Goal: Check status: Check status

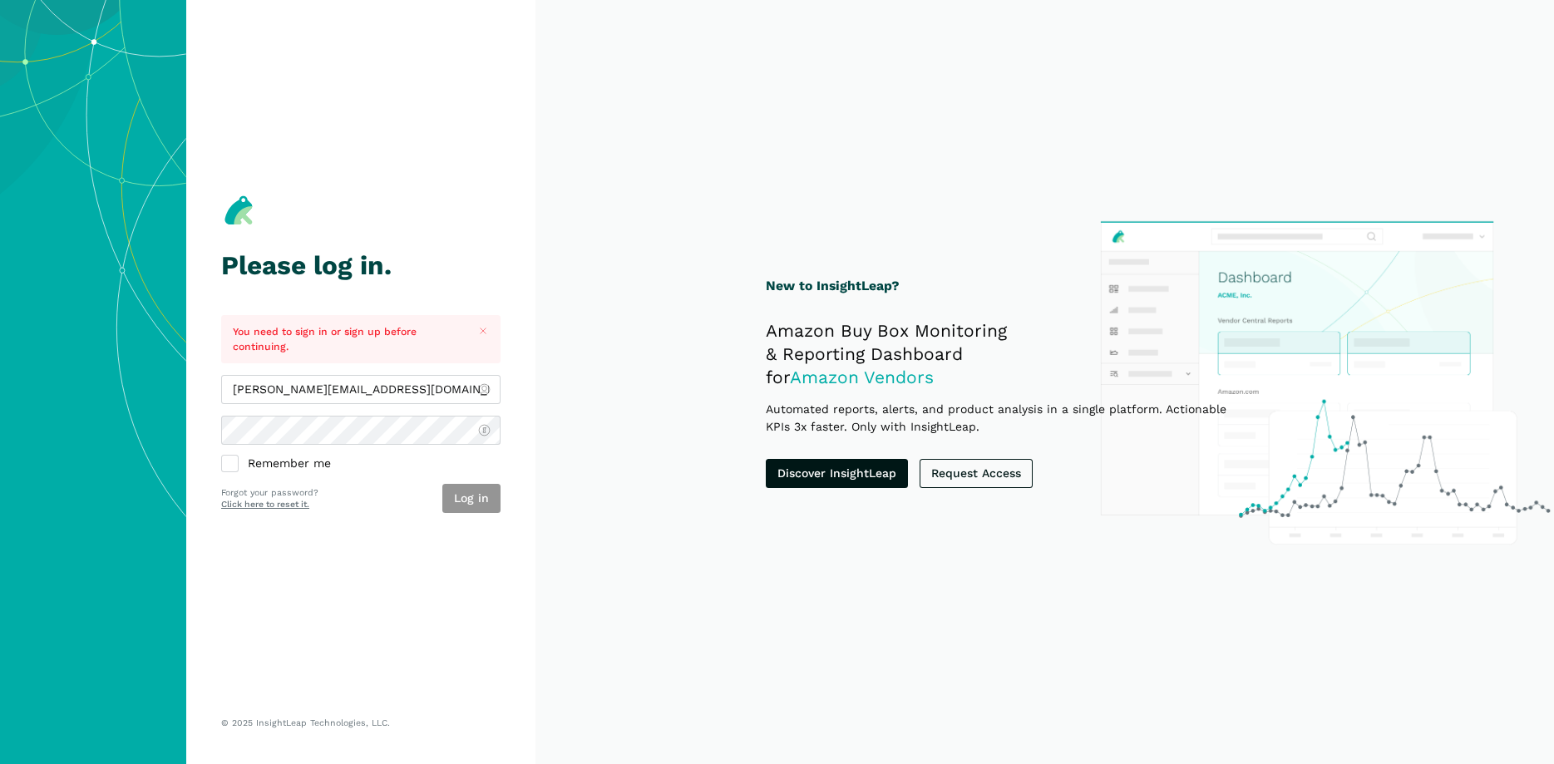
type input "[PERSON_NAME][EMAIL_ADDRESS][DOMAIN_NAME]"
click at [491, 493] on button "Log in" at bounding box center [471, 498] width 58 height 29
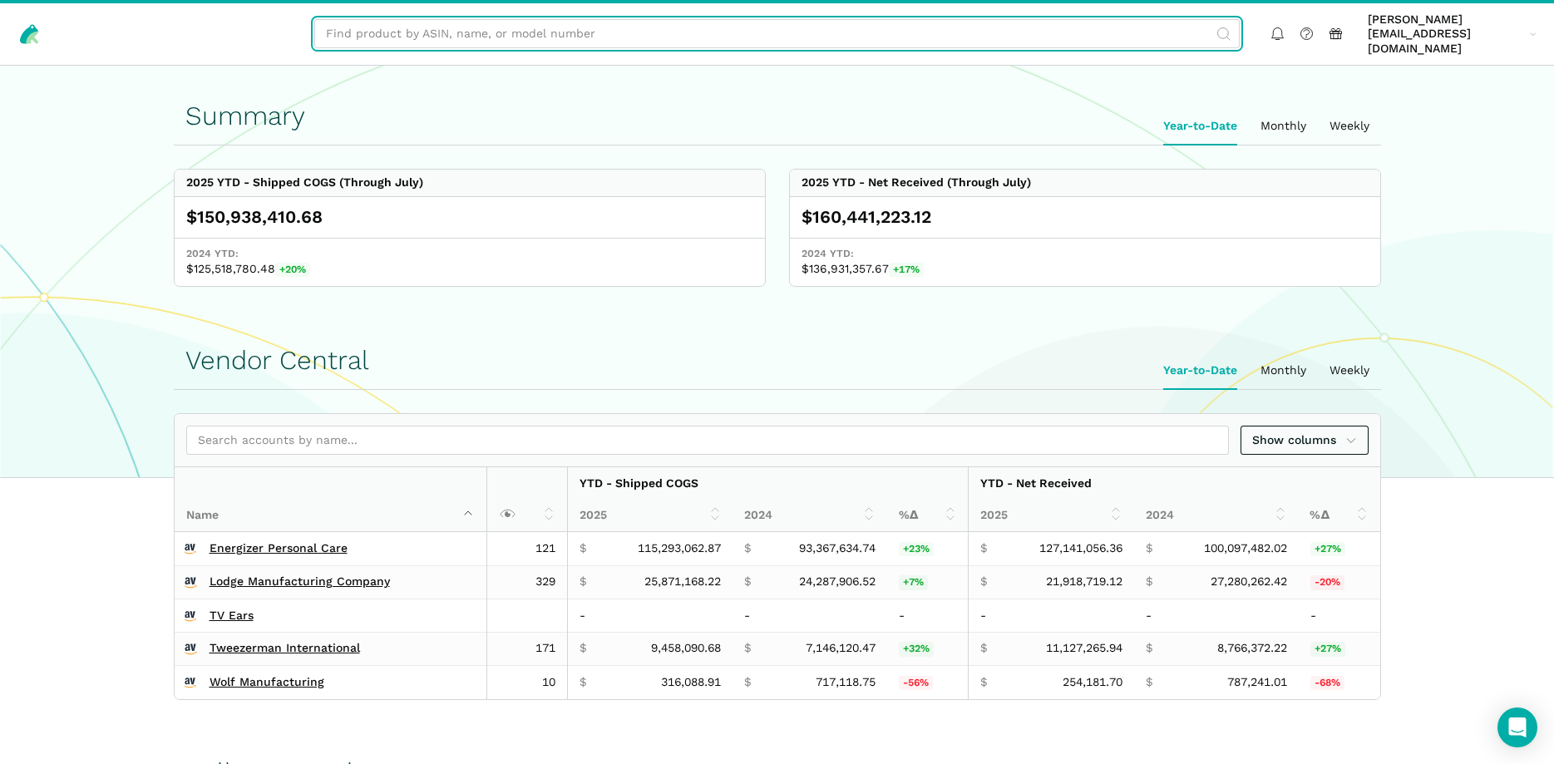
click at [397, 30] on input "text" at bounding box center [776, 33] width 925 height 29
paste input "B000EMUDUQ"
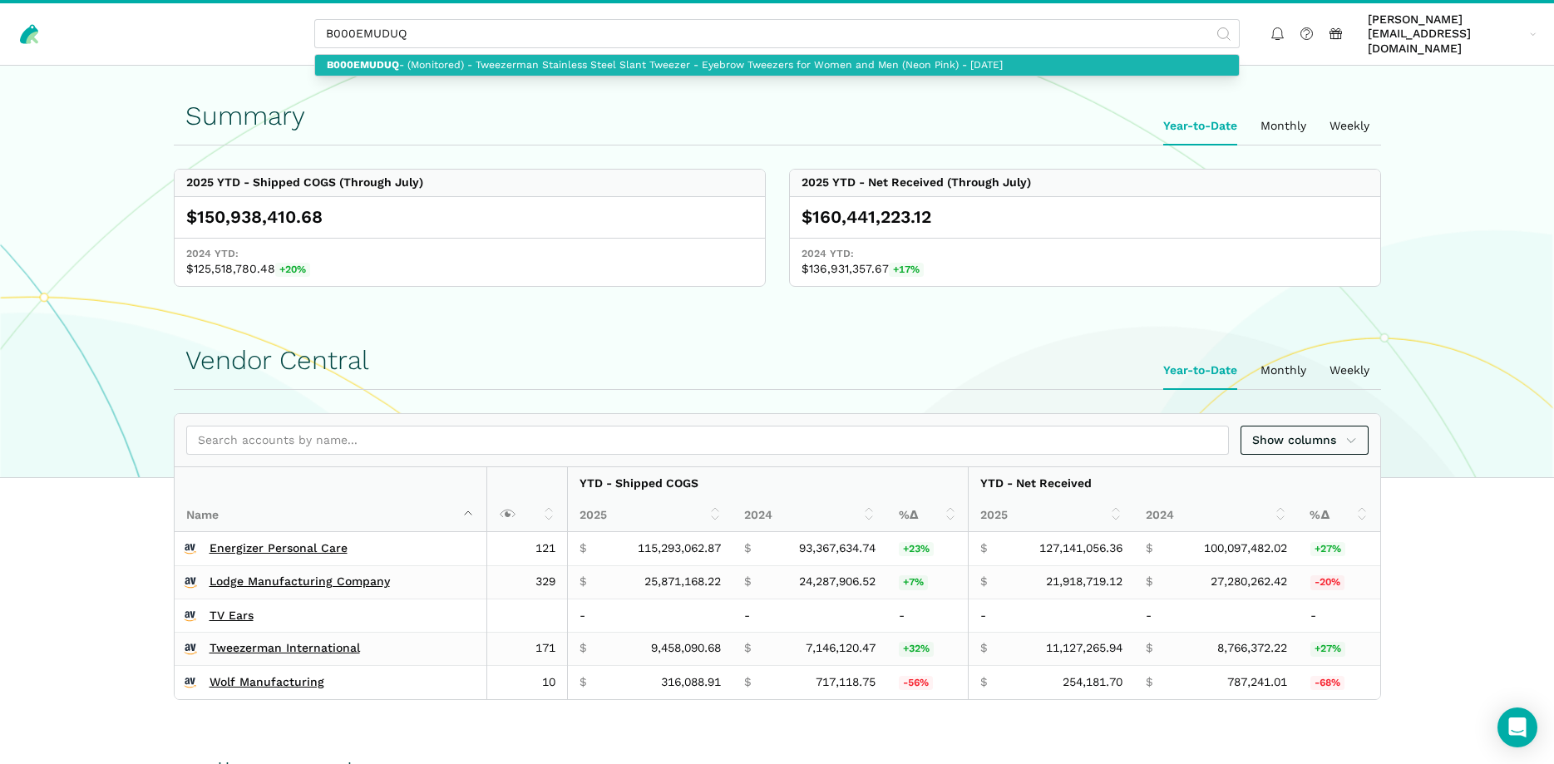
click at [407, 61] on link "B000EMUDUQ - (Monitored) - Tweezerman Stainless Steel Slant Tweezer - Eyebrow T…" at bounding box center [777, 65] width 924 height 21
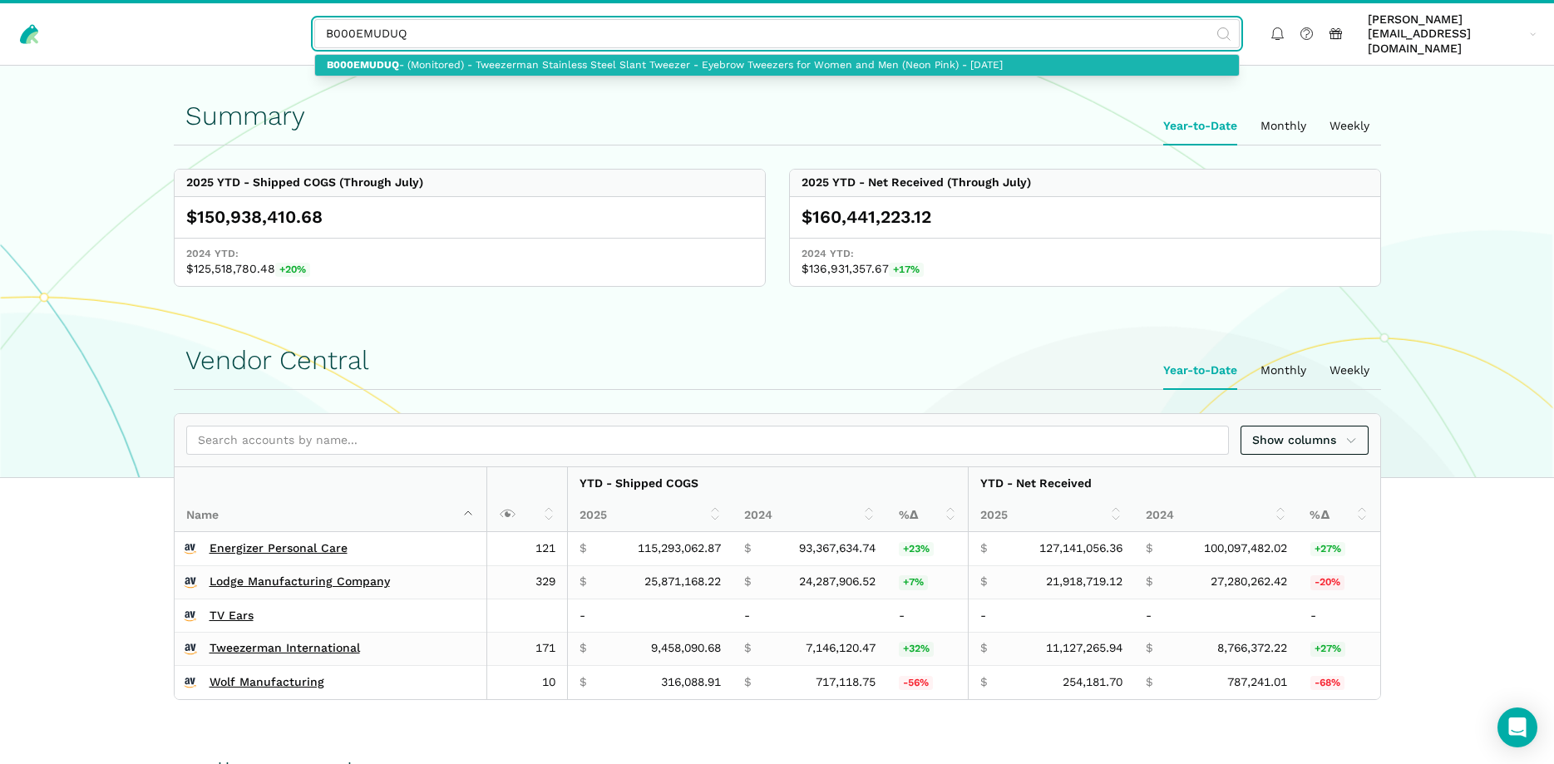
type input "B000EMUDUQ - (Monitored) - Tweezerman Stainless Steel Slant Tweezer - Eyebrow T…"
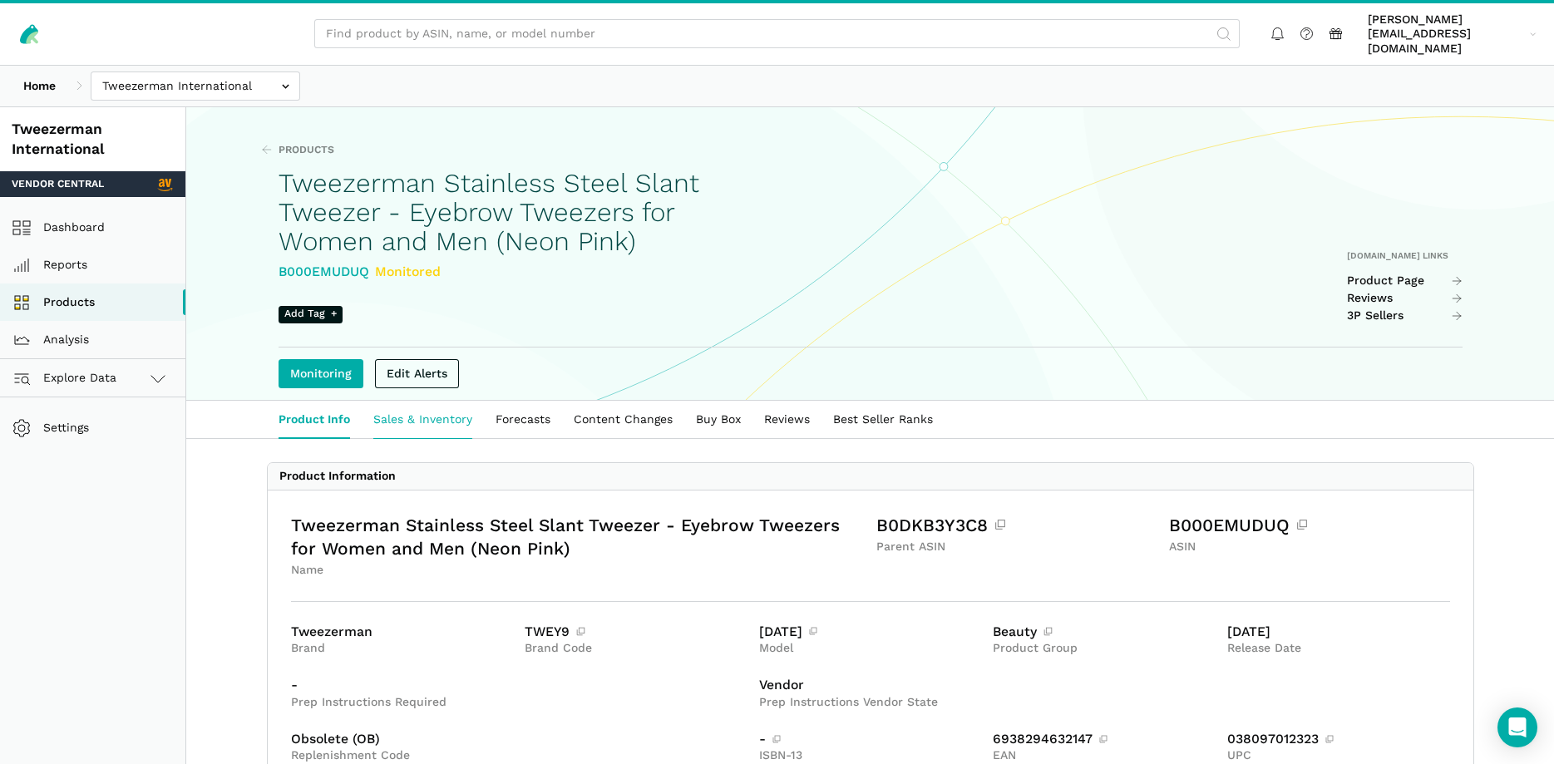
click at [440, 404] on link "Sales & Inventory" at bounding box center [423, 420] width 122 height 38
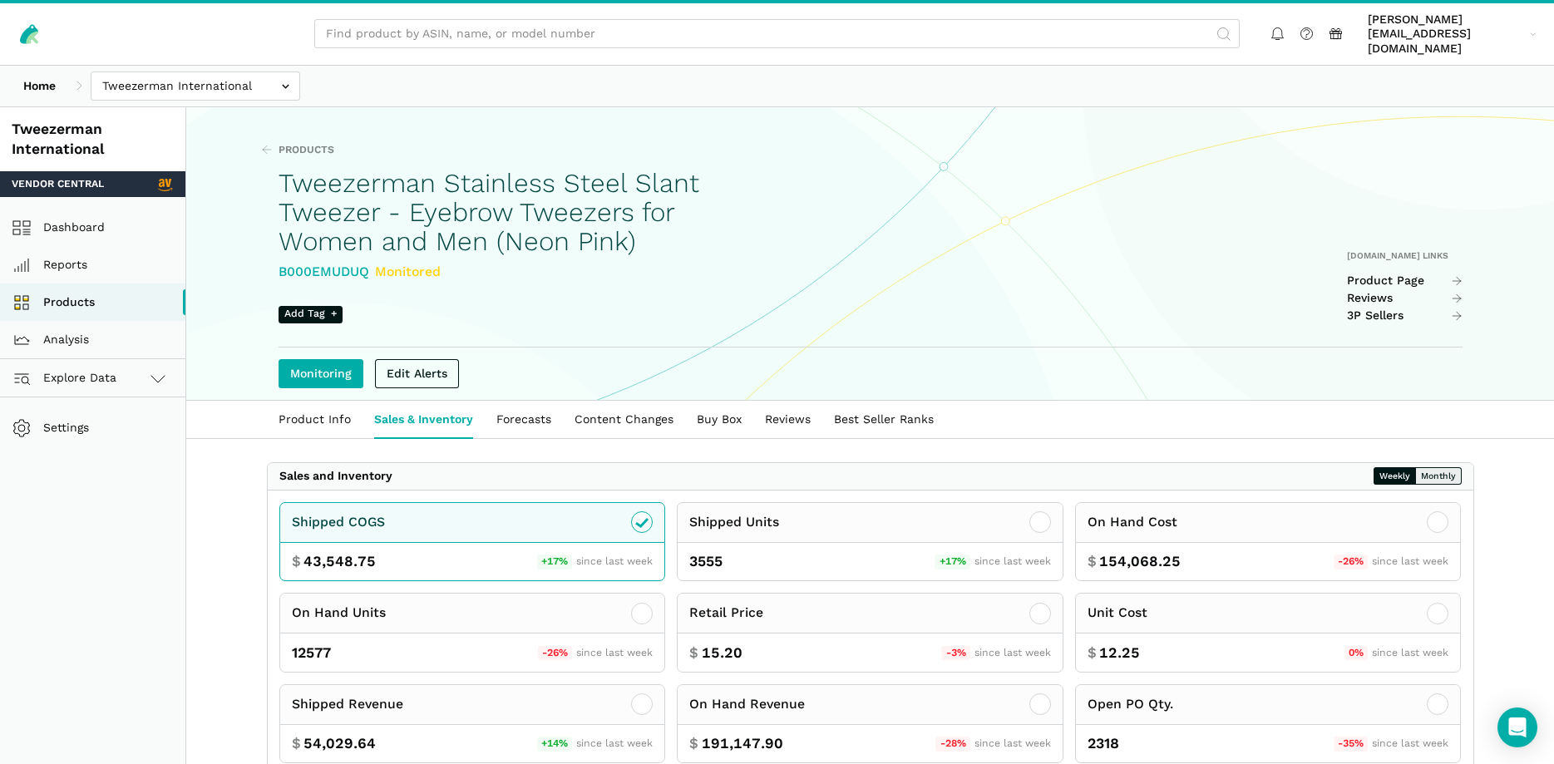
click at [1437, 467] on button "Monthly" at bounding box center [1438, 475] width 47 height 17
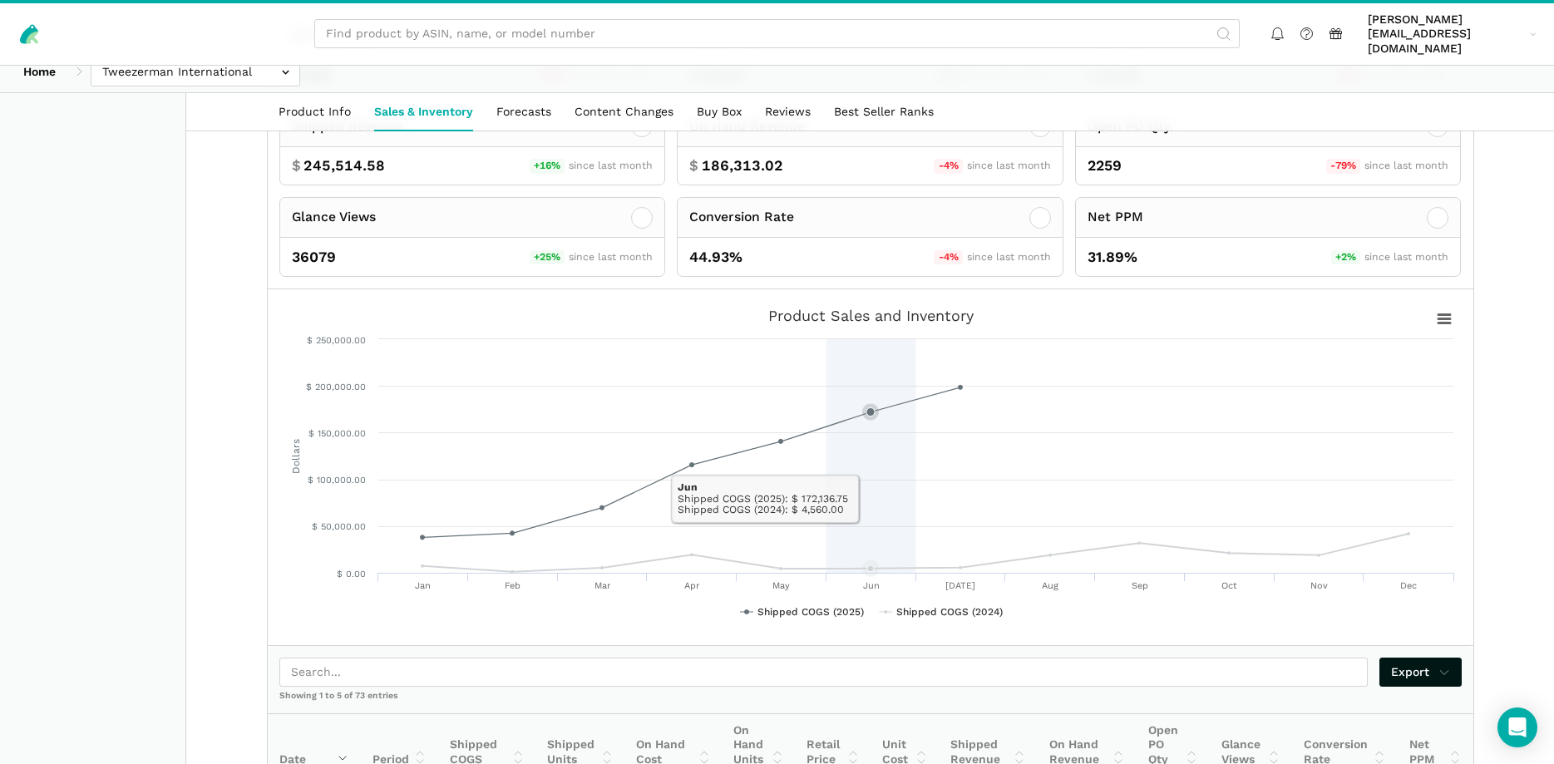
scroll to position [832, 0]
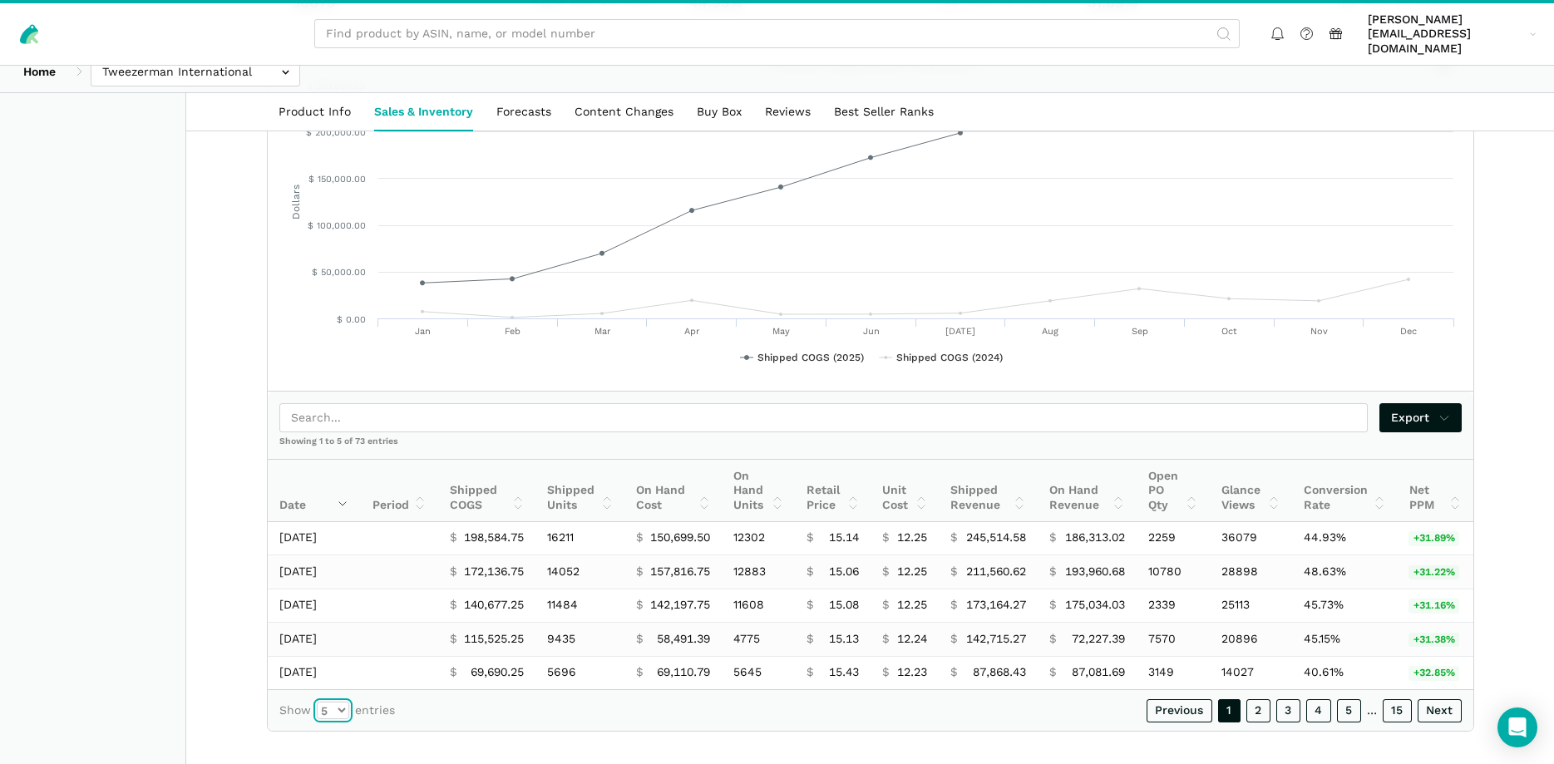
select select "10"
click option "10" at bounding box center [0, 0] width 0 height 0
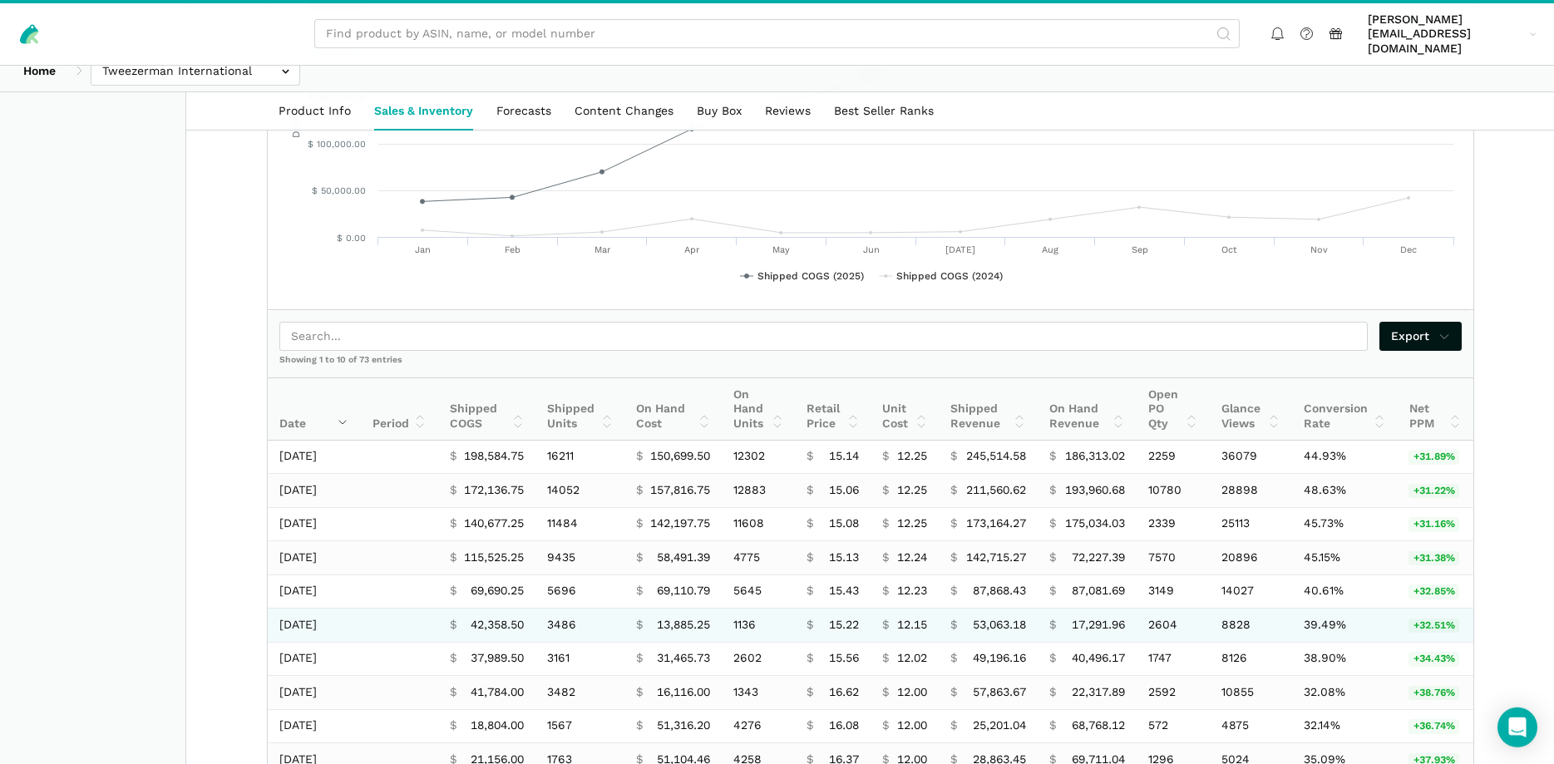
scroll to position [917, 0]
